Goal: Information Seeking & Learning: Learn about a topic

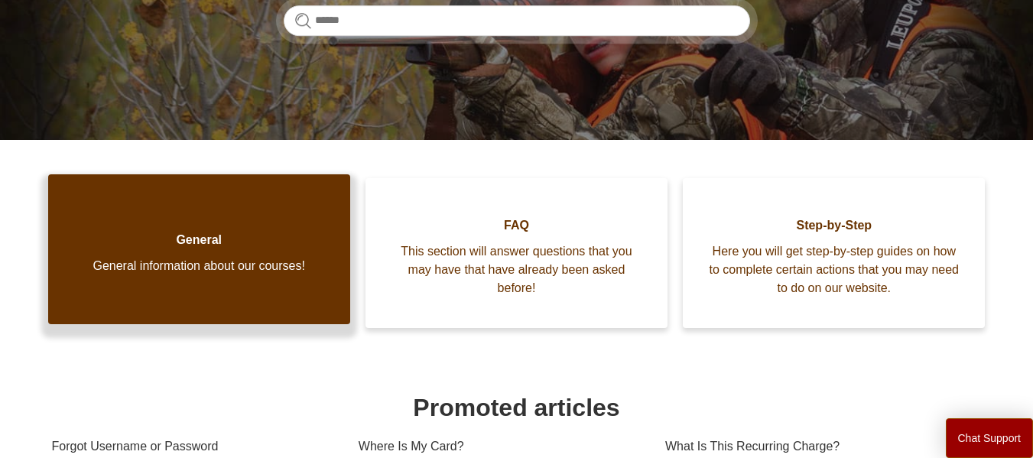
click at [226, 257] on span "General information about our courses!" at bounding box center [199, 266] width 256 height 18
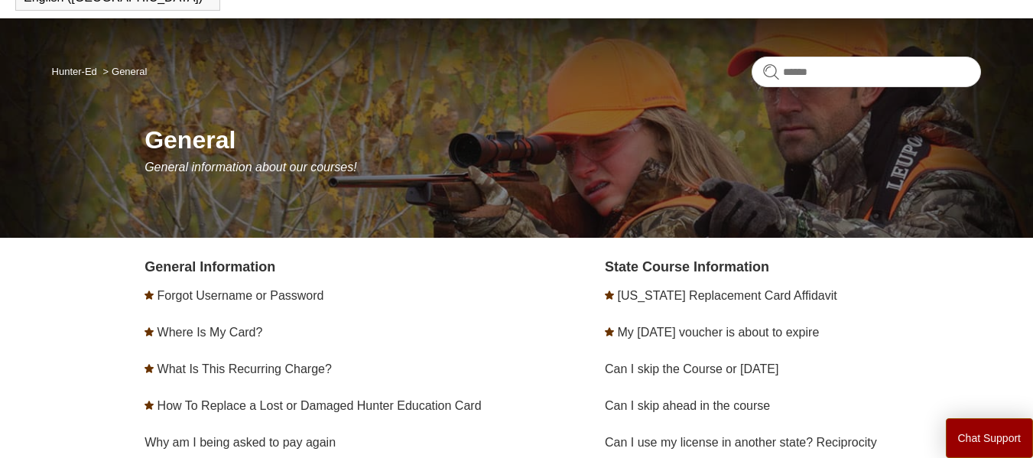
scroll to position [229, 0]
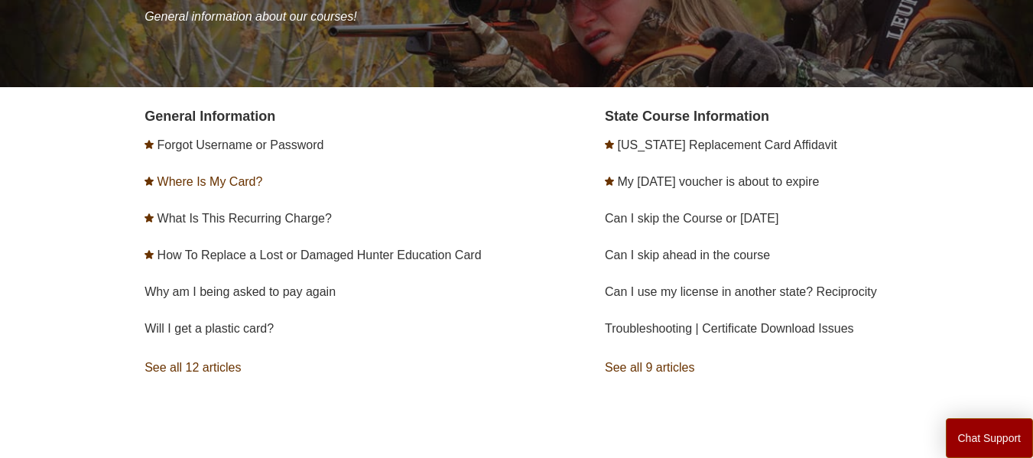
click at [208, 183] on link "Where Is My Card?" at bounding box center [209, 181] width 105 height 13
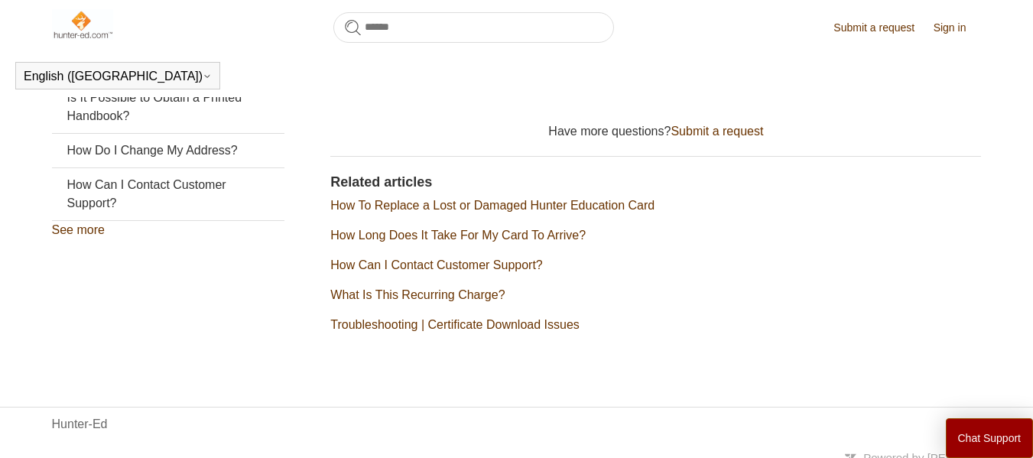
scroll to position [488, 0]
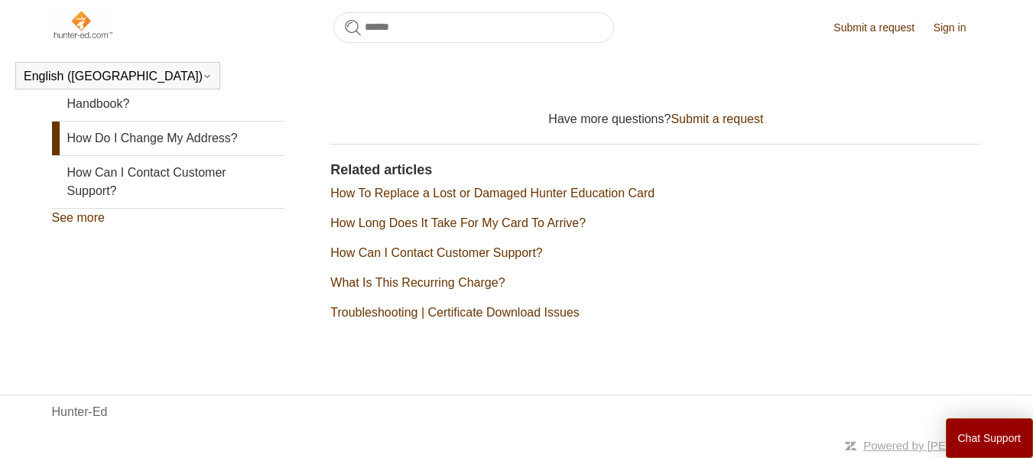
click at [222, 155] on link "How Do I Change My Address?" at bounding box center [168, 139] width 232 height 34
click at [373, 223] on link "How Long Does It Take For My Card To Arrive?" at bounding box center [457, 222] width 255 height 13
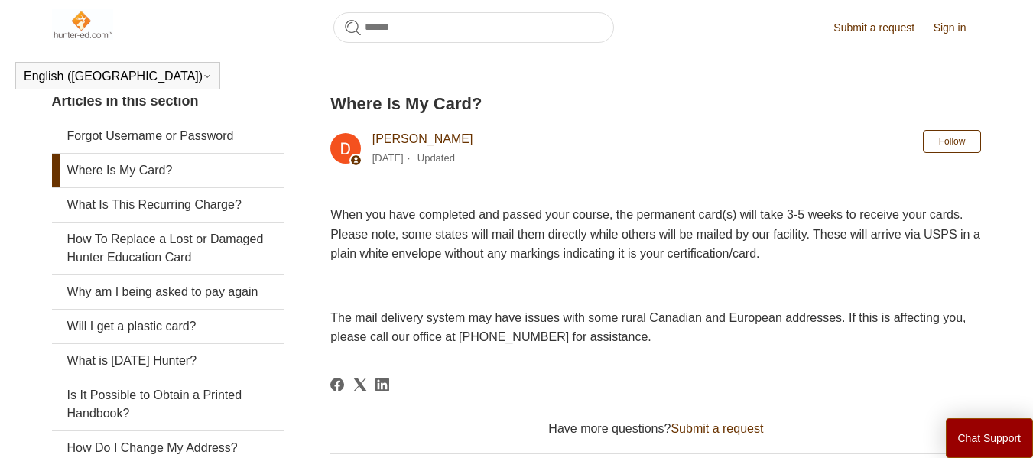
scroll to position [149, 0]
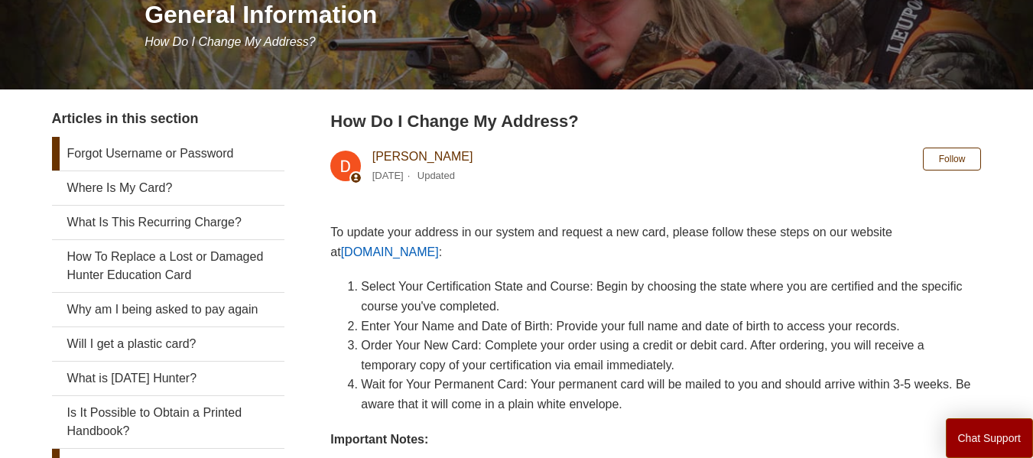
scroll to position [229, 0]
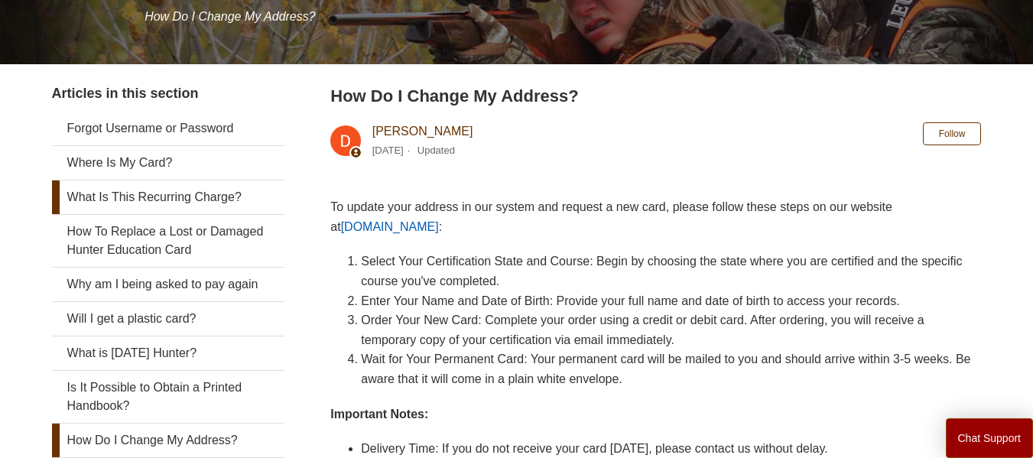
click at [240, 206] on link "What Is This Recurring Charge?" at bounding box center [168, 197] width 232 height 34
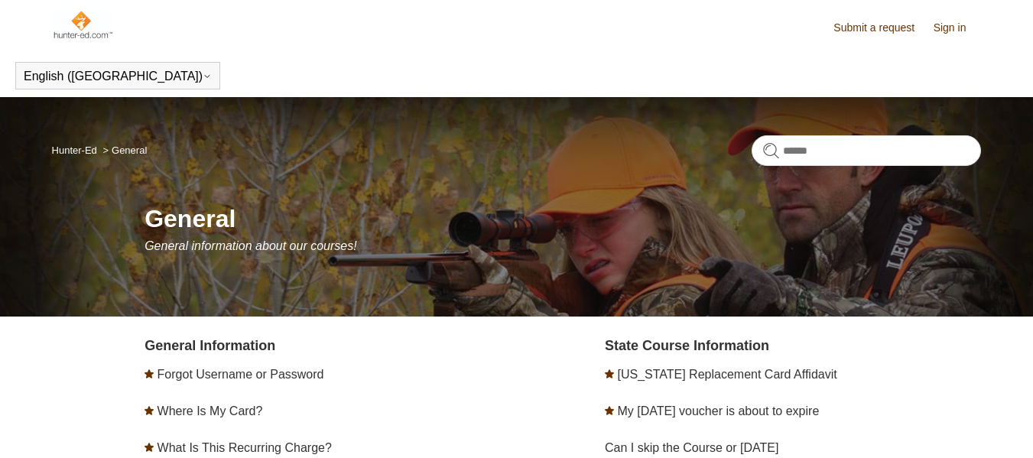
scroll to position [229, 0]
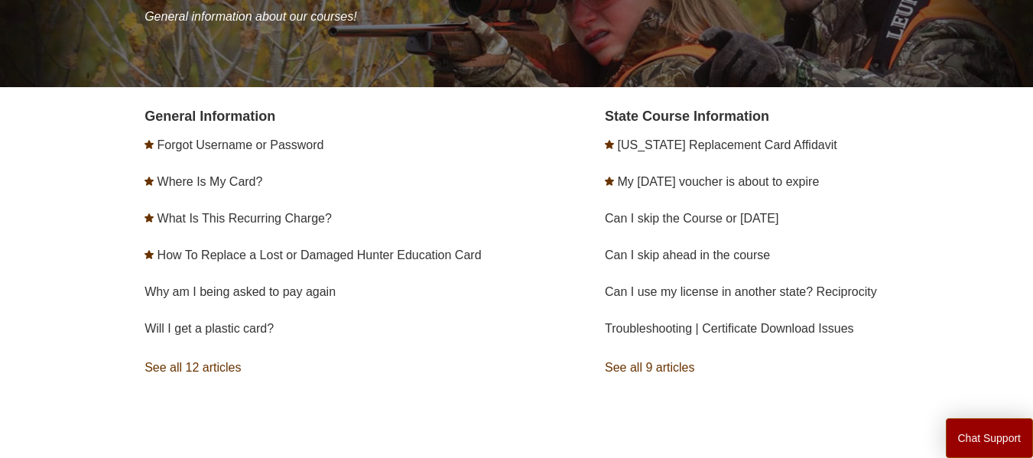
drag, startPoint x: 0, startPoint y: 0, endPoint x: 480, endPoint y: 156, distance: 504.8
click at [480, 156] on li "Forgot Username or Password" at bounding box center [332, 145] width 376 height 37
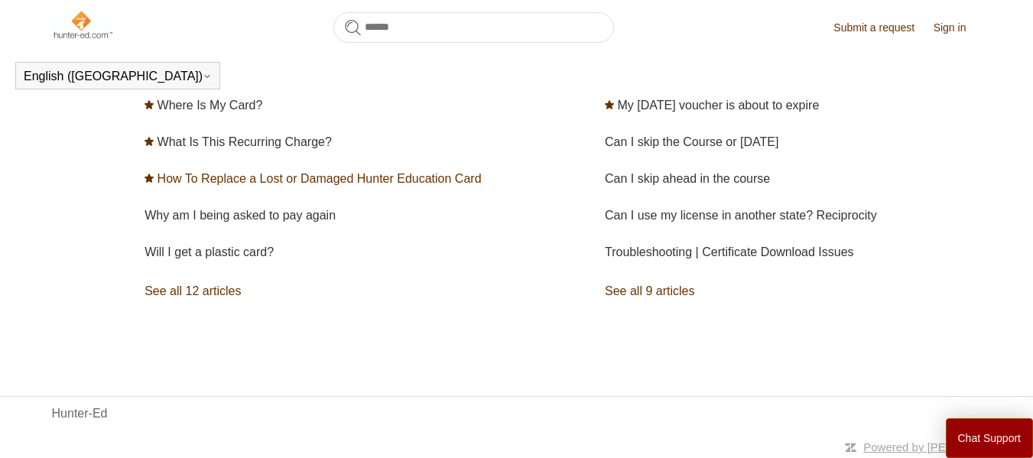
click at [427, 178] on link "How To Replace a Lost or Damaged Hunter Education Card" at bounding box center [319, 178] width 324 height 13
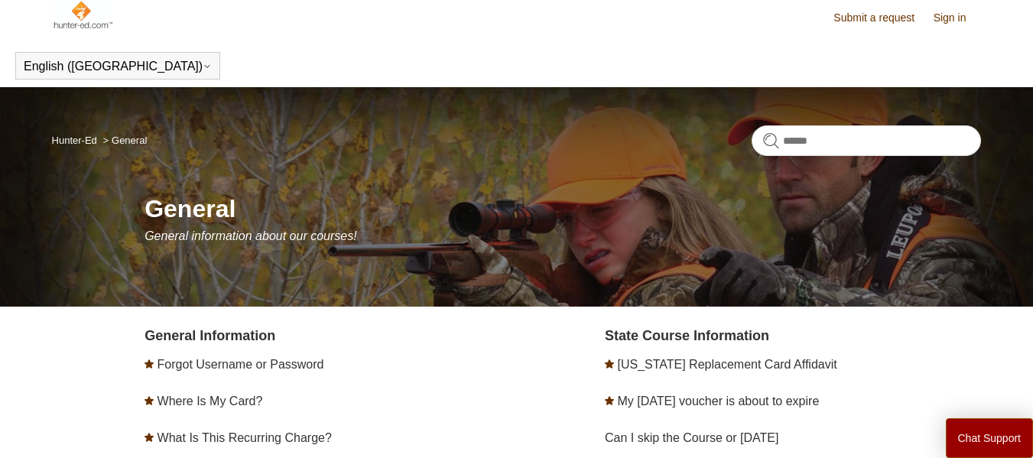
scroll to position [0, 0]
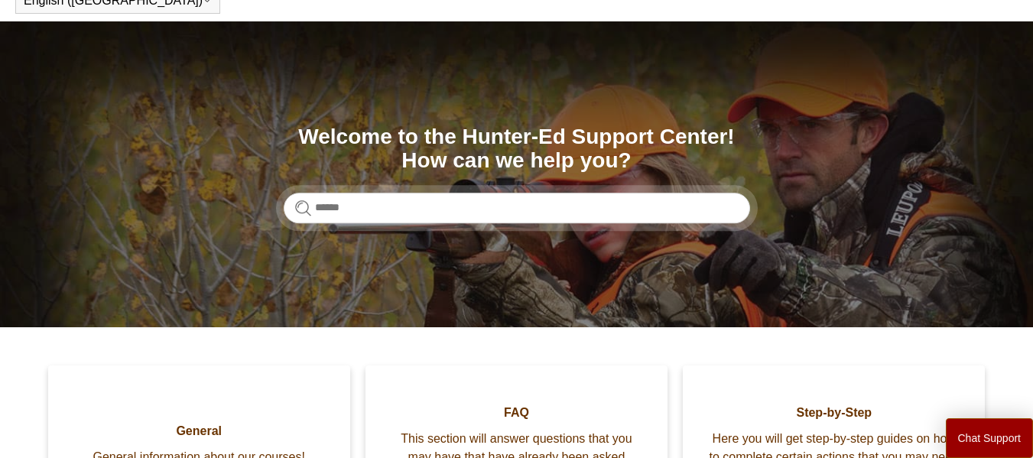
scroll to position [229, 0]
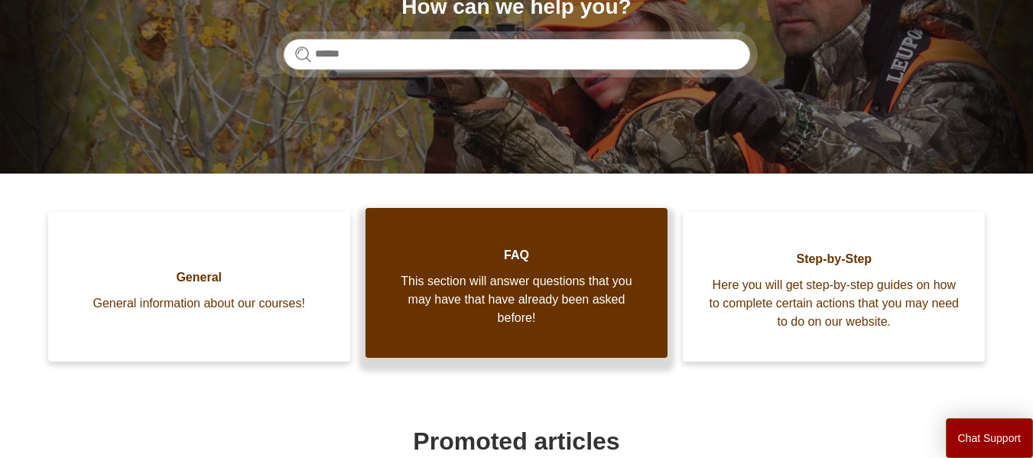
click at [531, 242] on link "FAQ This section will answer questions that you may have that have already been…" at bounding box center [516, 283] width 302 height 150
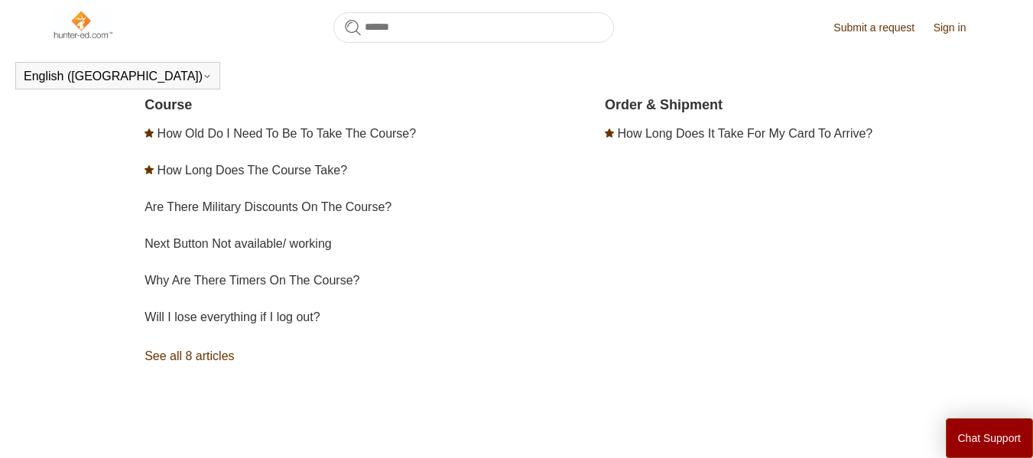
scroll to position [339, 0]
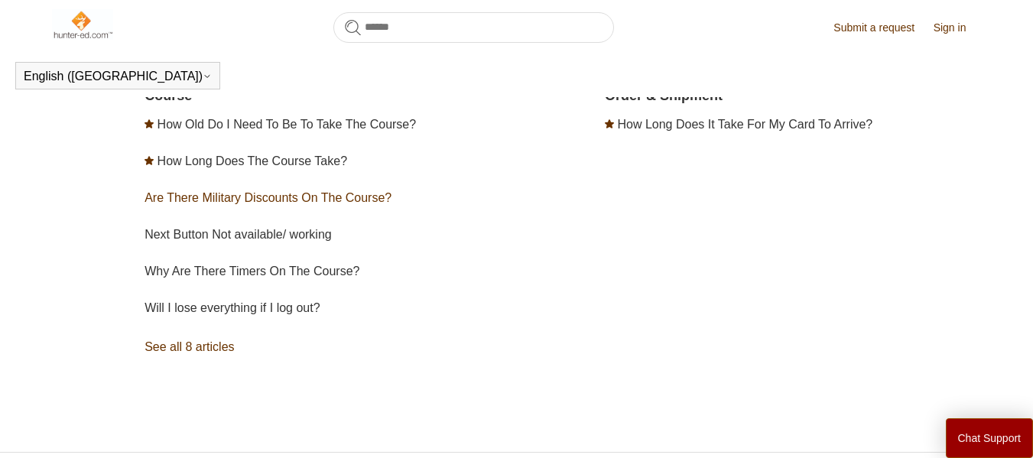
click at [369, 201] on link "Are There Military Discounts On The Course?" at bounding box center [267, 197] width 247 height 13
click at [215, 349] on link "See all 8 articles" at bounding box center [332, 346] width 376 height 41
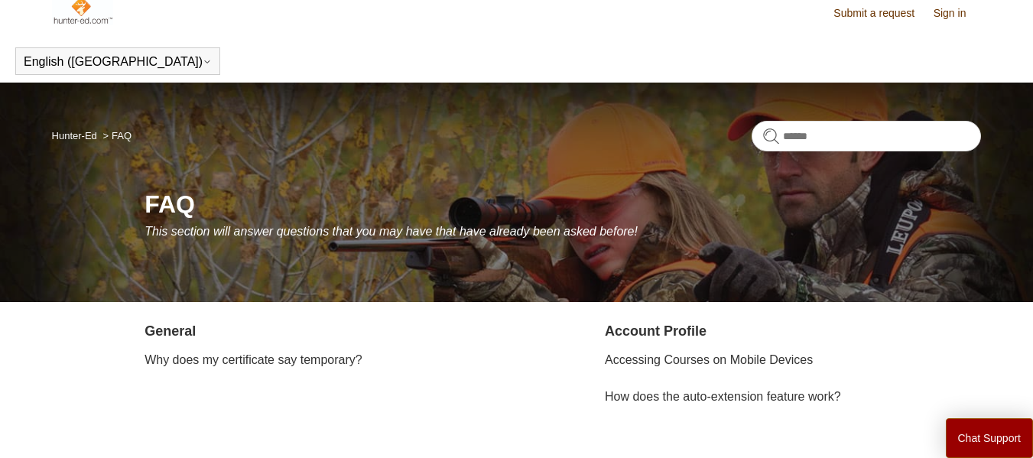
scroll to position [0, 0]
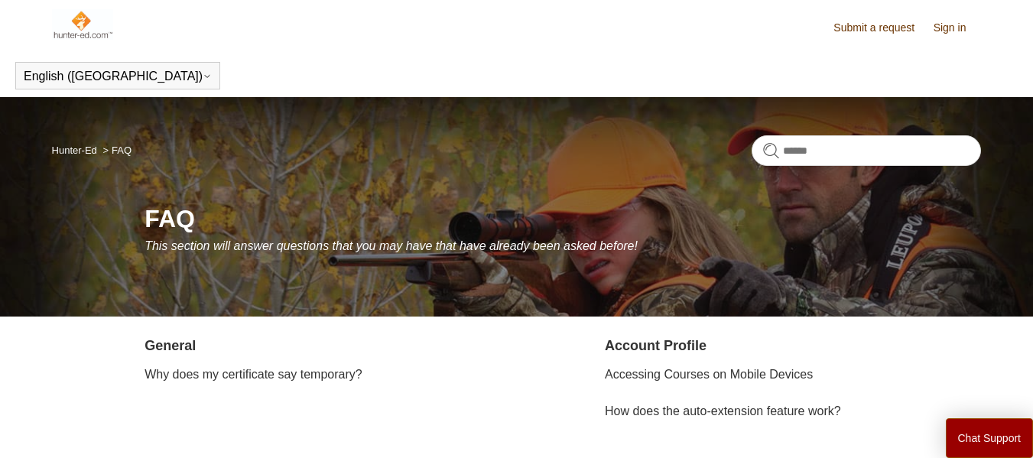
click at [73, 38] on img at bounding box center [83, 24] width 62 height 31
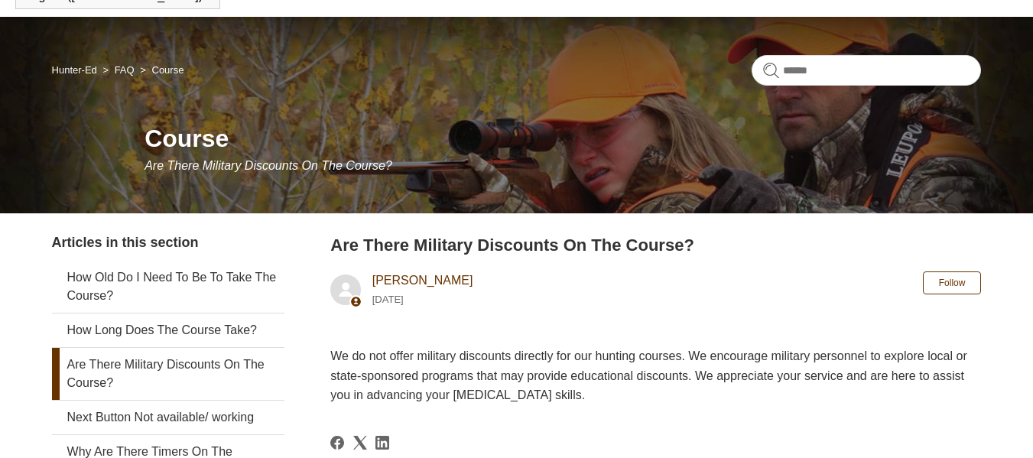
scroll to position [153, 0]
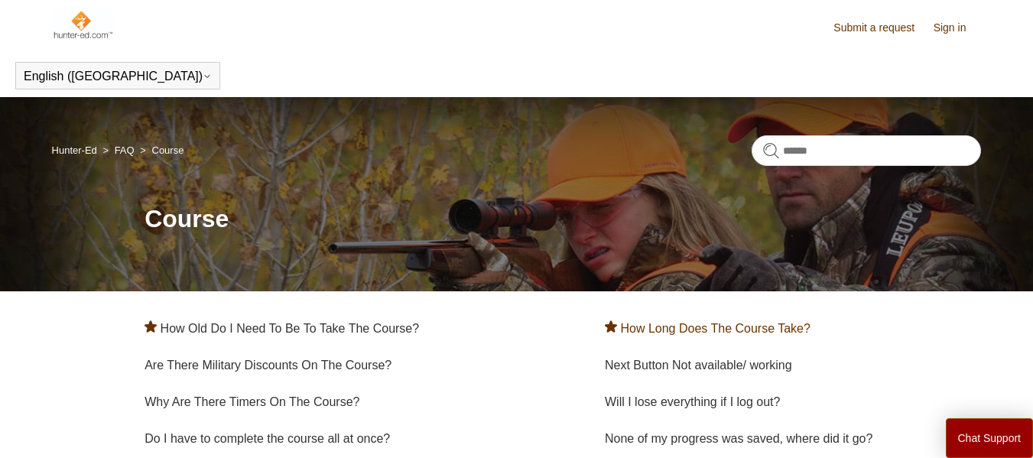
click at [670, 333] on link "How Long Does The Course Take?" at bounding box center [715, 328] width 190 height 13
